Goal: Transaction & Acquisition: Purchase product/service

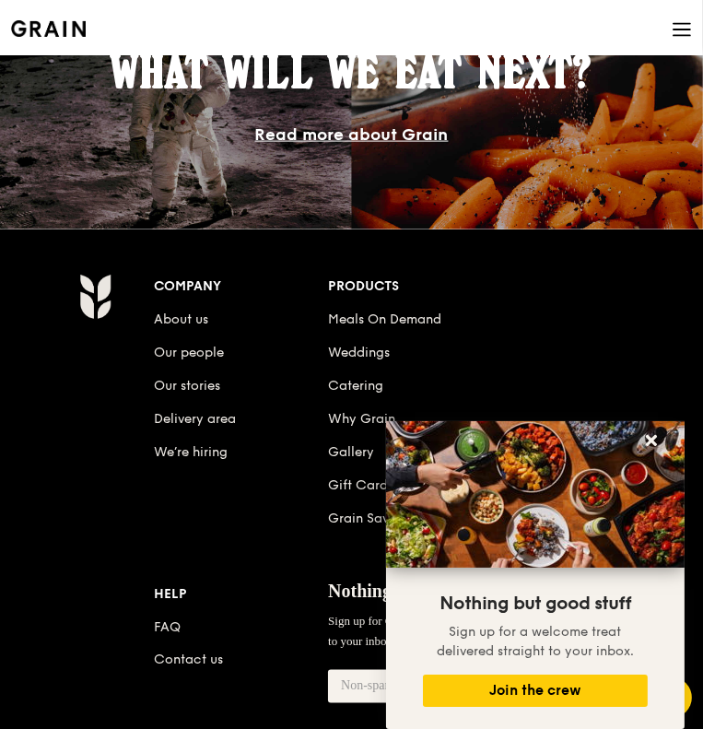
scroll to position [2581, 0]
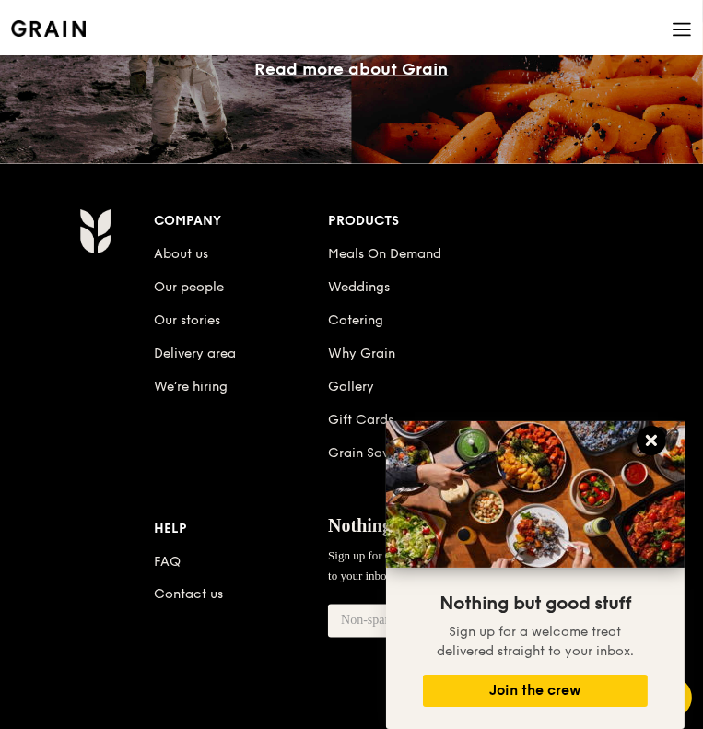
click at [652, 439] on icon at bounding box center [651, 440] width 11 height 11
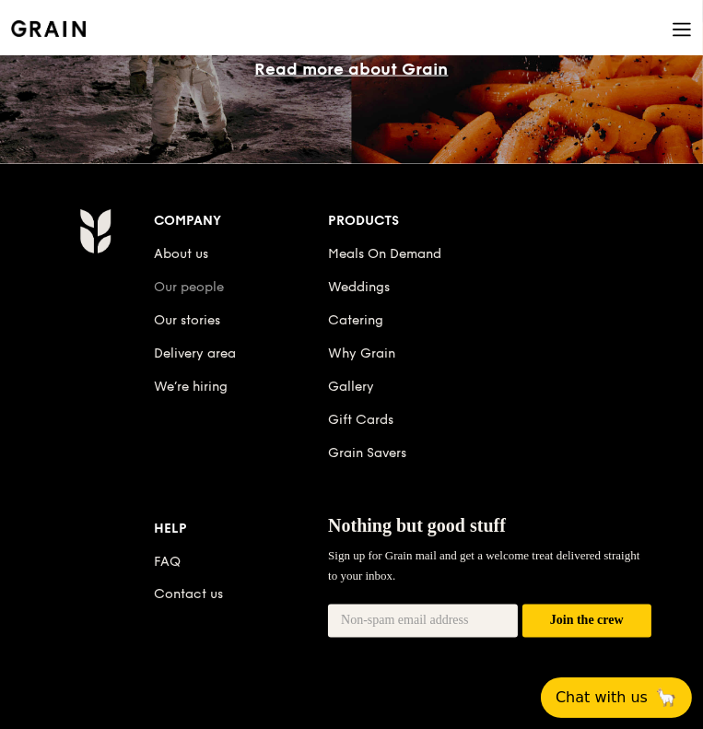
click at [182, 289] on link "Our people" at bounding box center [189, 287] width 70 height 16
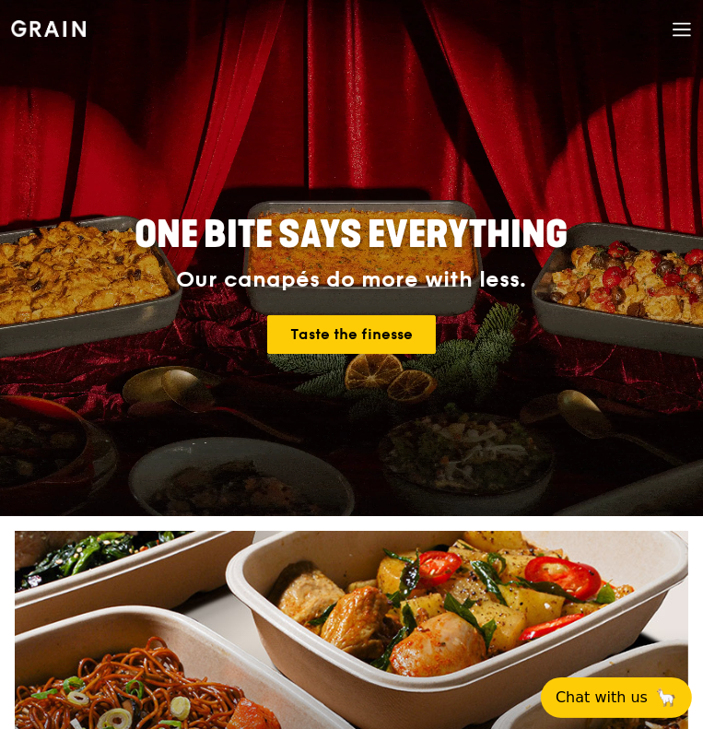
click at [685, 25] on icon at bounding box center [682, 29] width 20 height 20
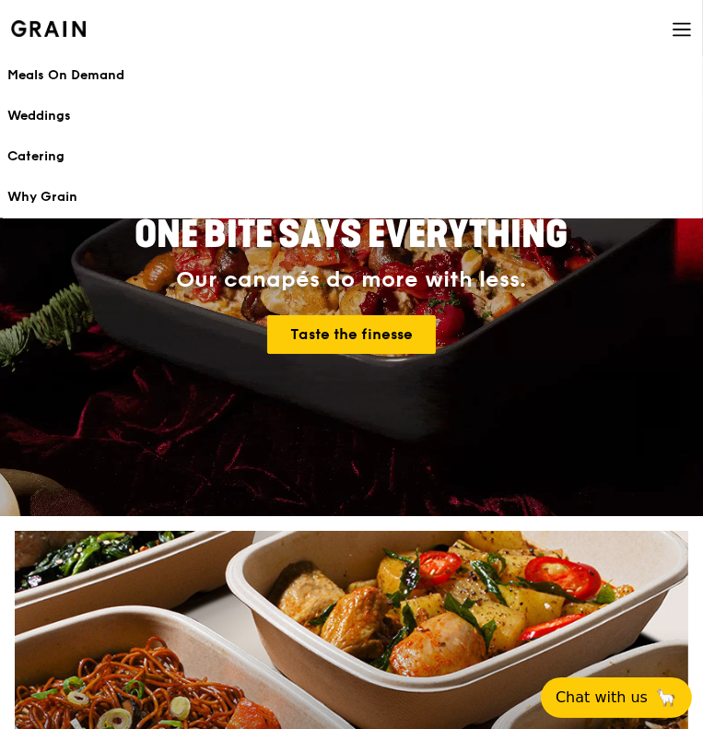
click at [122, 74] on div "Meals On Demand" at bounding box center [351, 75] width 688 height 18
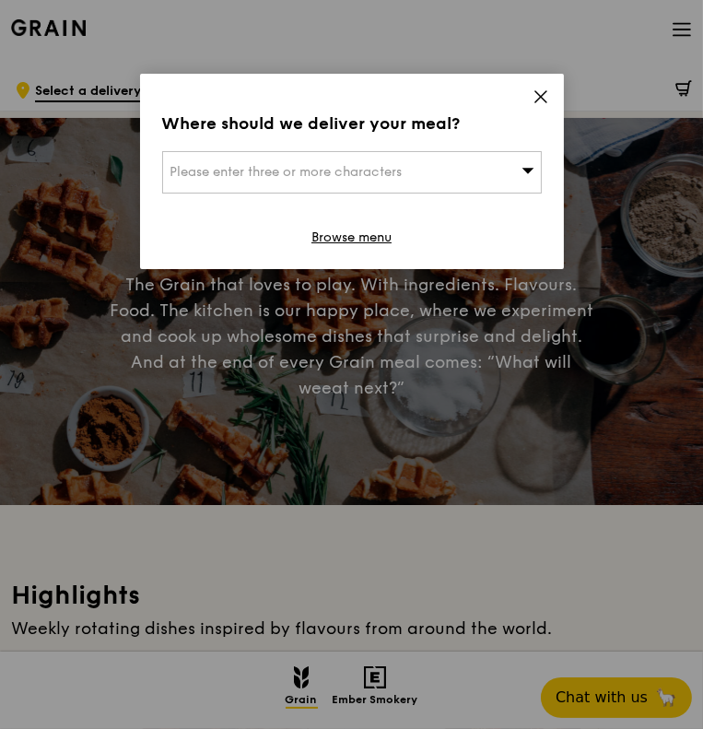
click at [543, 91] on icon at bounding box center [541, 96] width 17 height 17
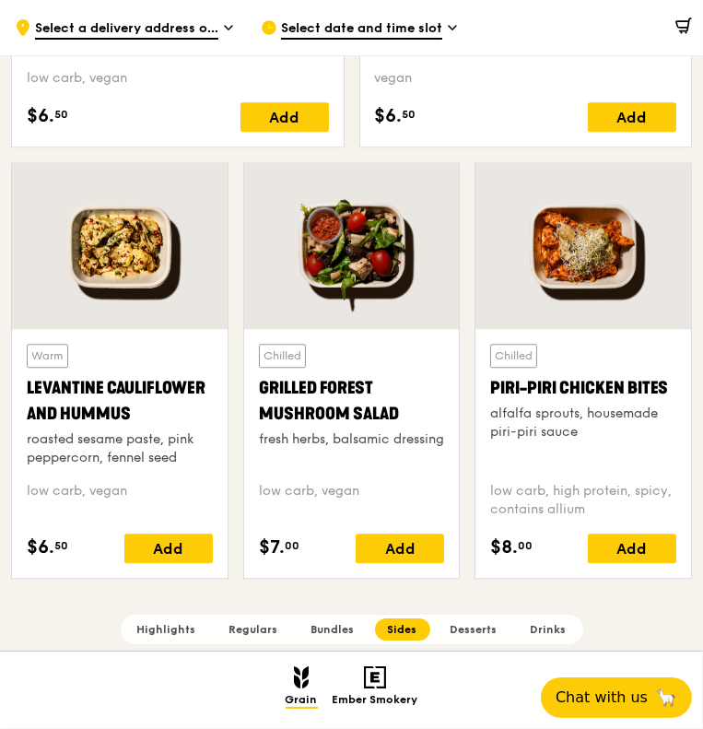
scroll to position [4239, 0]
